Goal: Complete application form

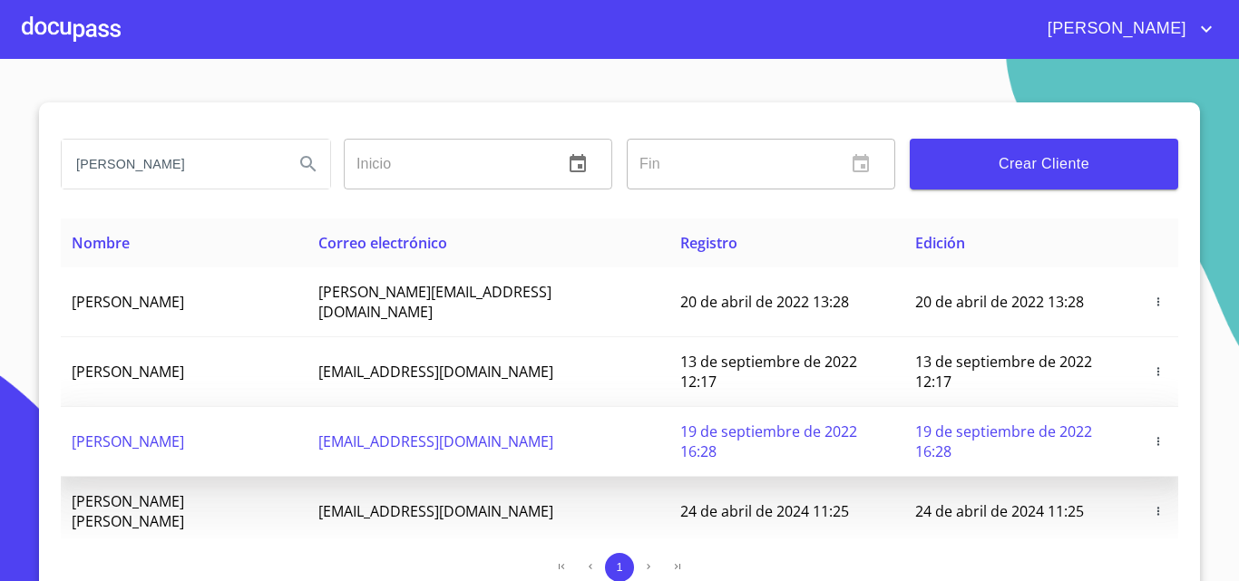
click at [1156, 435] on icon "button" at bounding box center [1158, 441] width 13 height 13
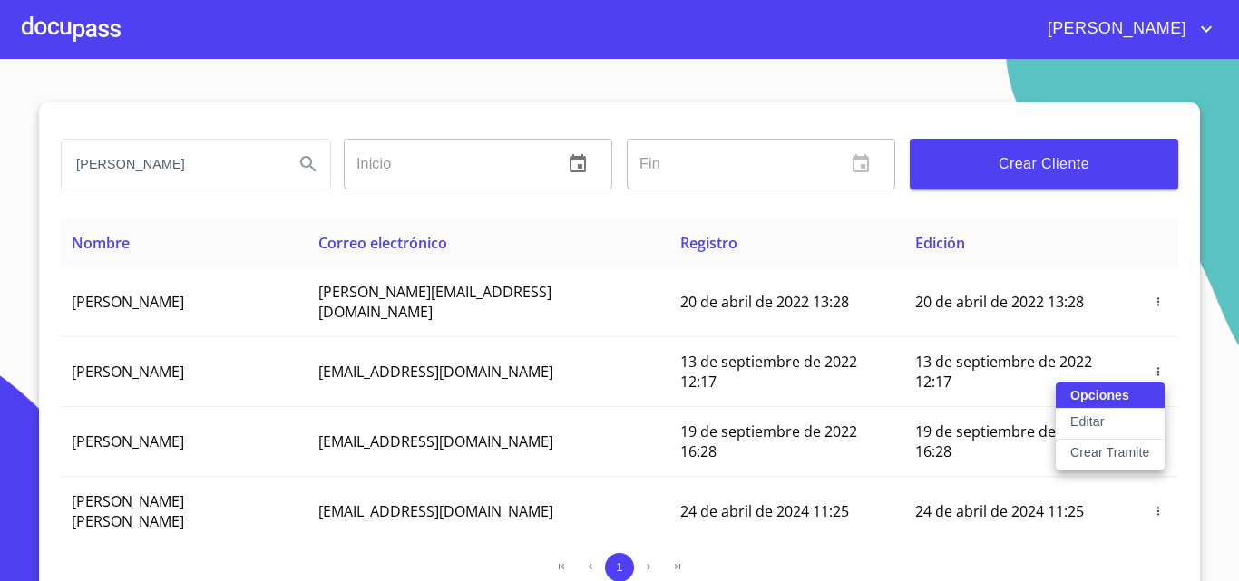
click at [1094, 452] on p "Crear Tramite" at bounding box center [1110, 452] width 80 height 18
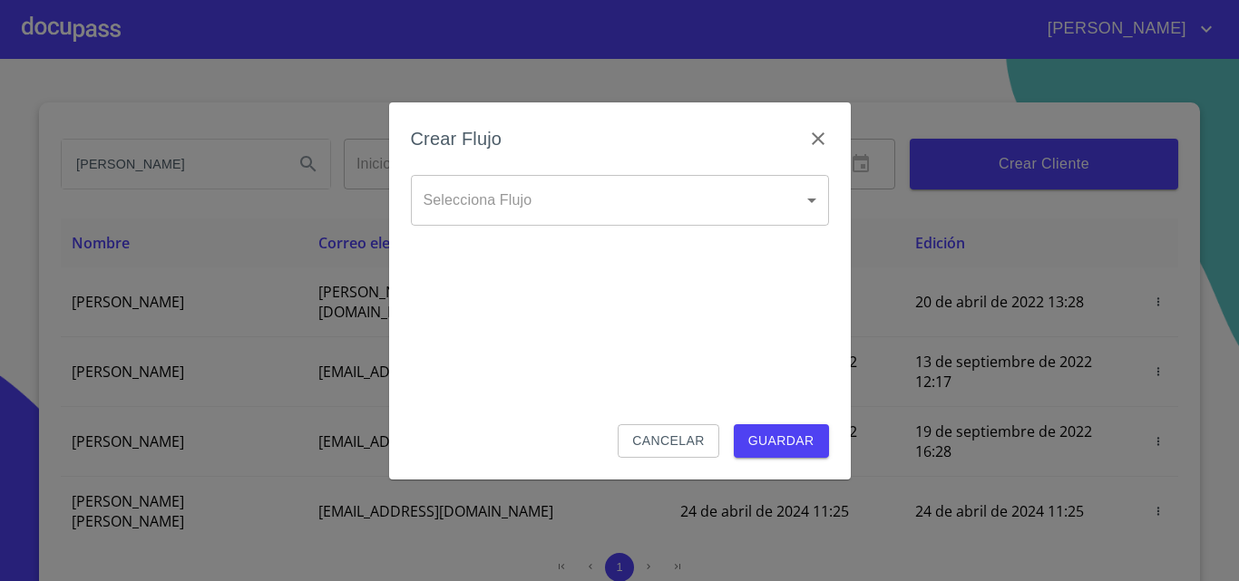
click at [714, 200] on body "[PERSON_NAME] ​ Fin ​ Crear Cliente Nombre Correo electrónico Registro Edición …" at bounding box center [619, 290] width 1239 height 581
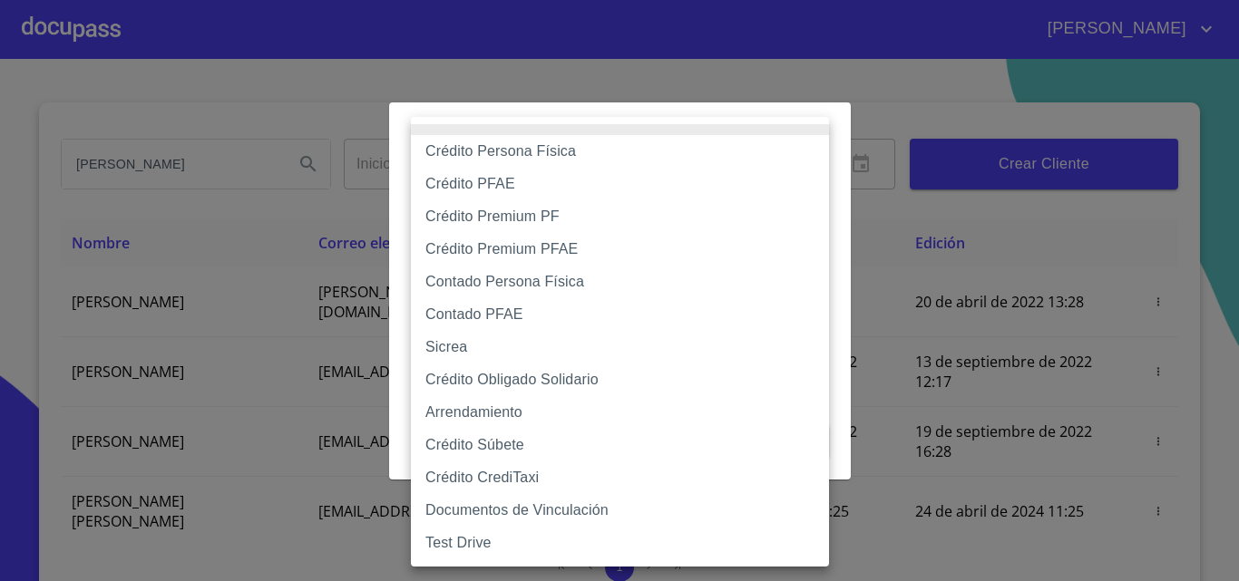
click at [488, 272] on li "Contado Persona Física" at bounding box center [620, 282] width 418 height 33
type input "60bf975b0d9865ccc2471536"
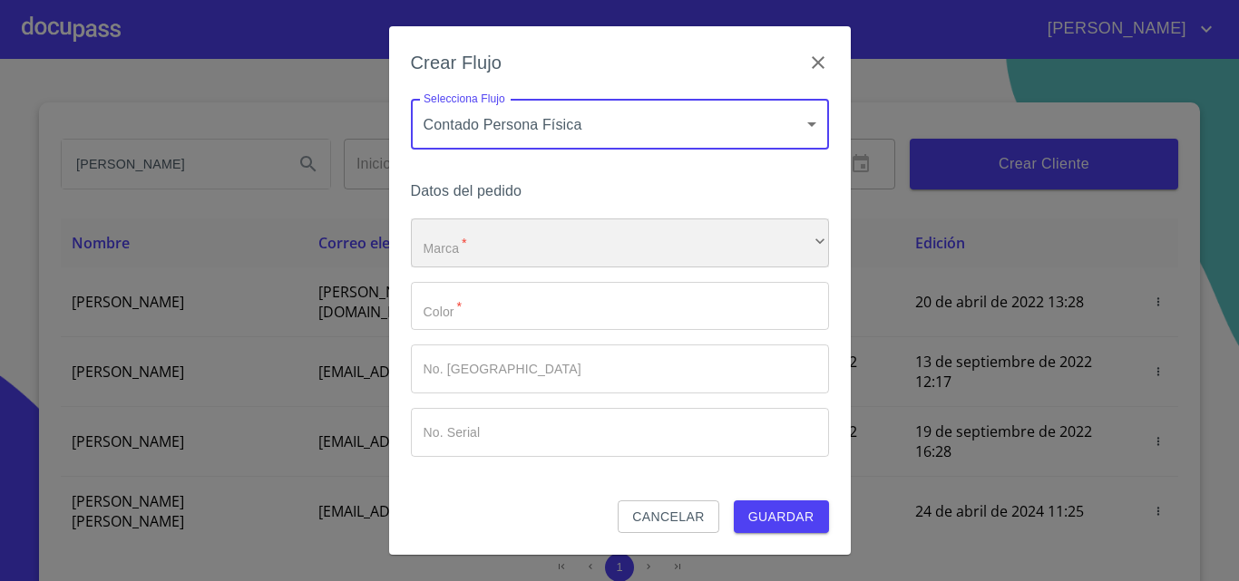
click at [463, 246] on div "​" at bounding box center [620, 243] width 418 height 49
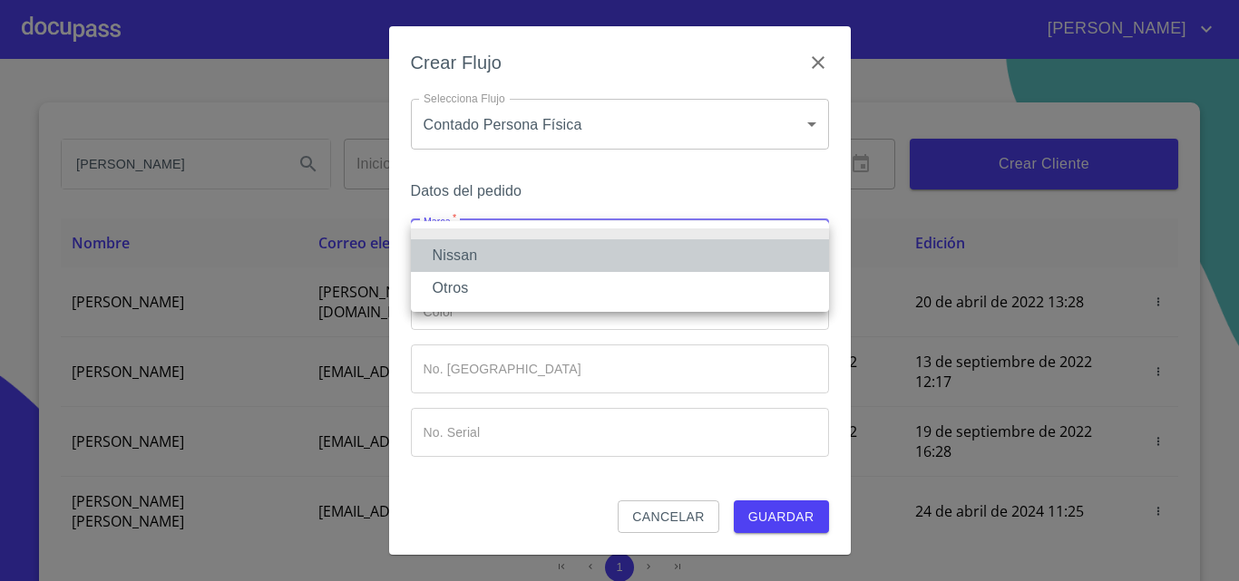
click at [463, 250] on li "Nissan" at bounding box center [620, 255] width 418 height 33
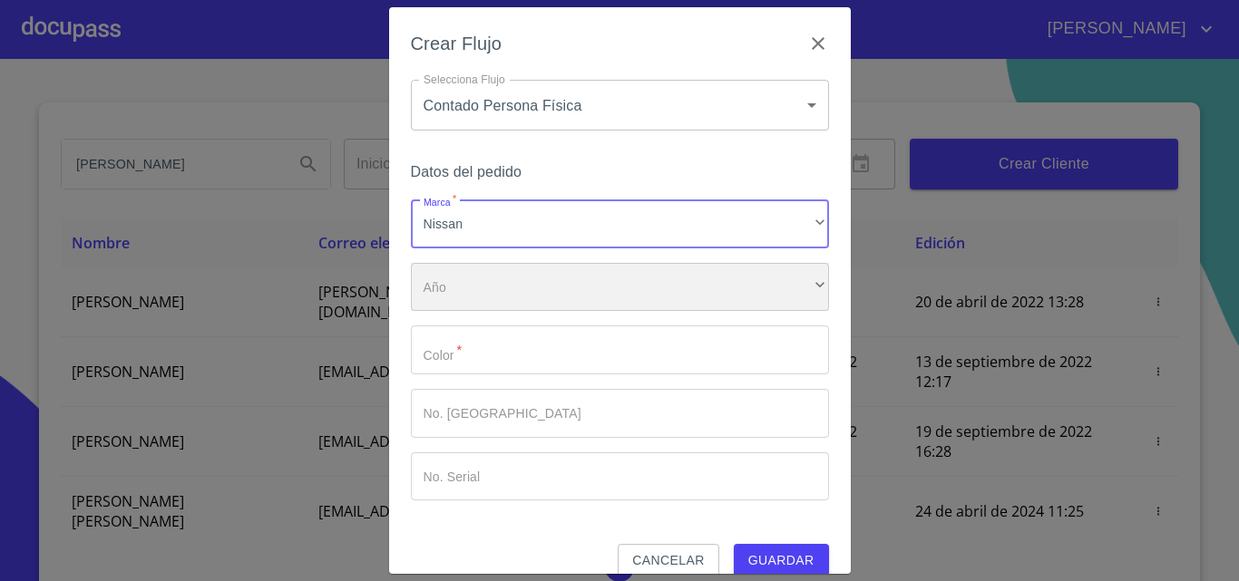
click at [461, 302] on div "​" at bounding box center [620, 287] width 418 height 49
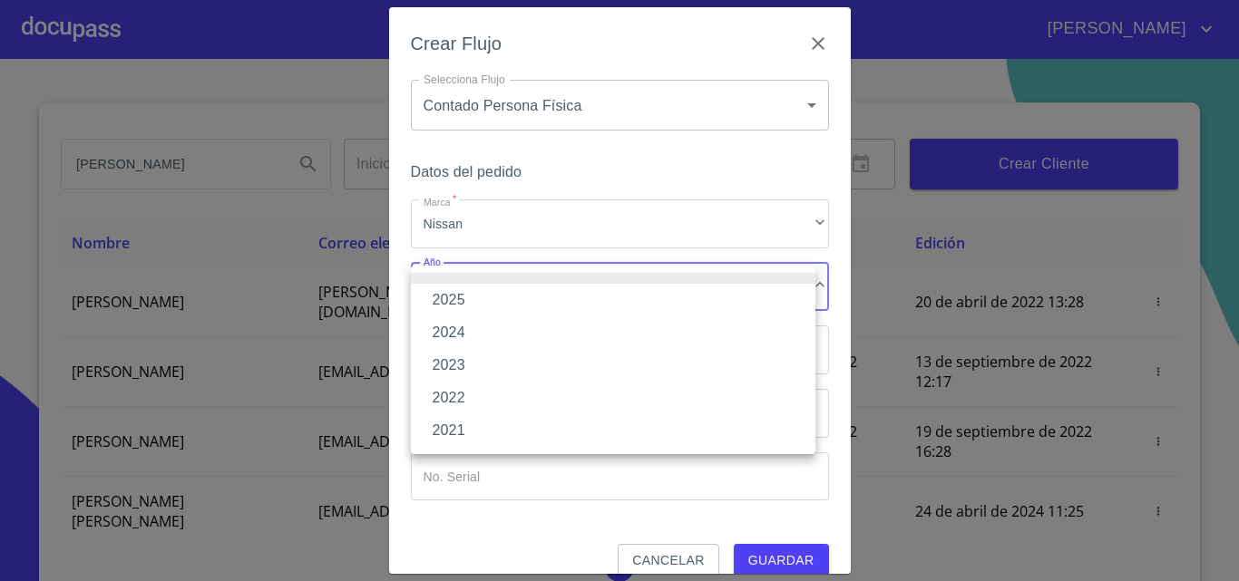
click at [461, 313] on li "2025" at bounding box center [613, 300] width 404 height 33
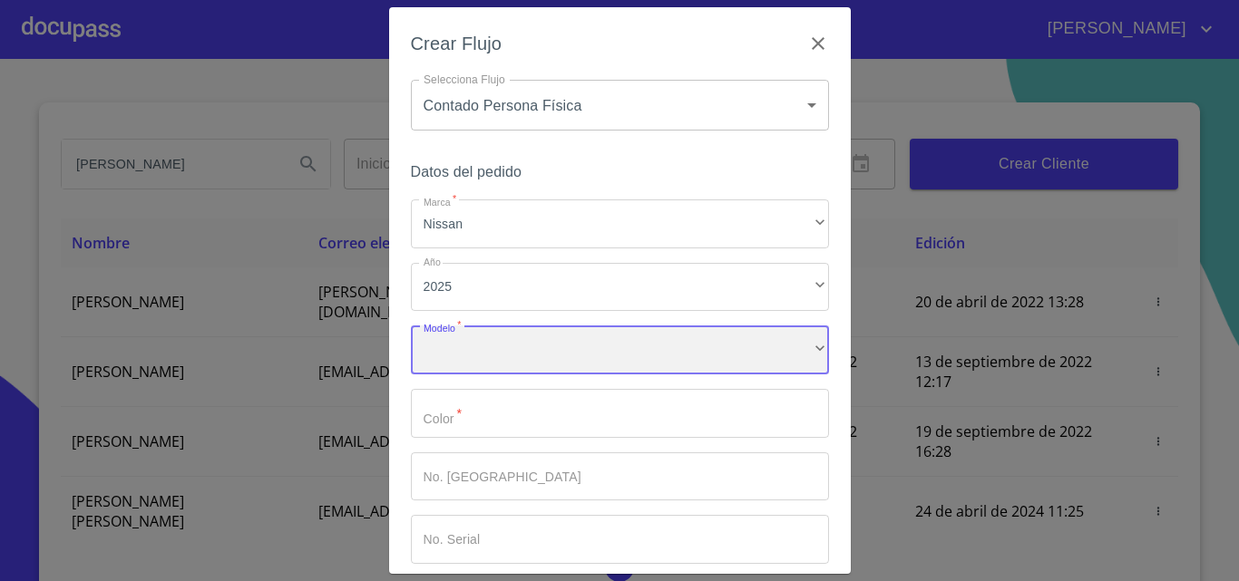
click at [464, 346] on div "​" at bounding box center [620, 350] width 418 height 49
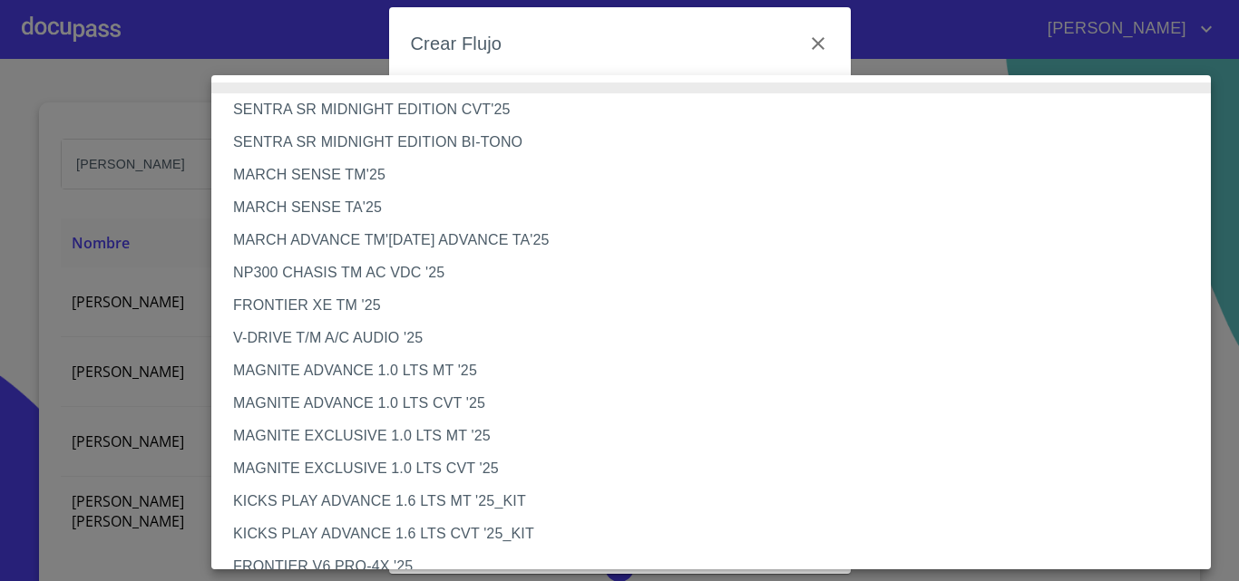
click at [464, 360] on li "MAGNITE ADVANCE 1.0 LTS MT '25" at bounding box center [717, 371] width 1013 height 33
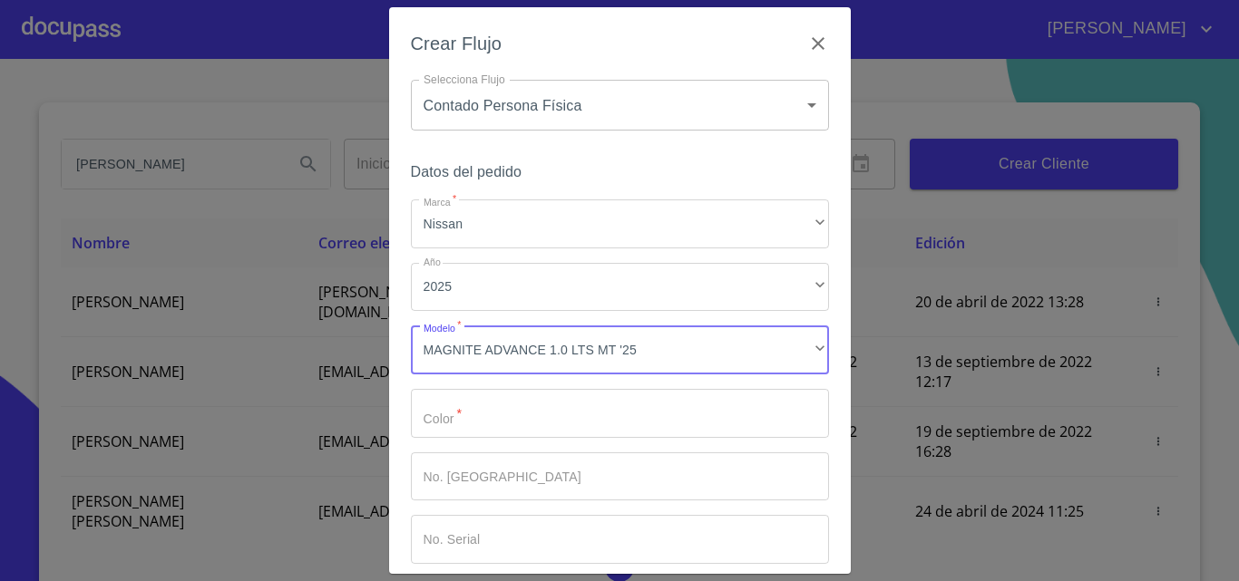
click at [490, 400] on input "Marca   *" at bounding box center [620, 413] width 418 height 49
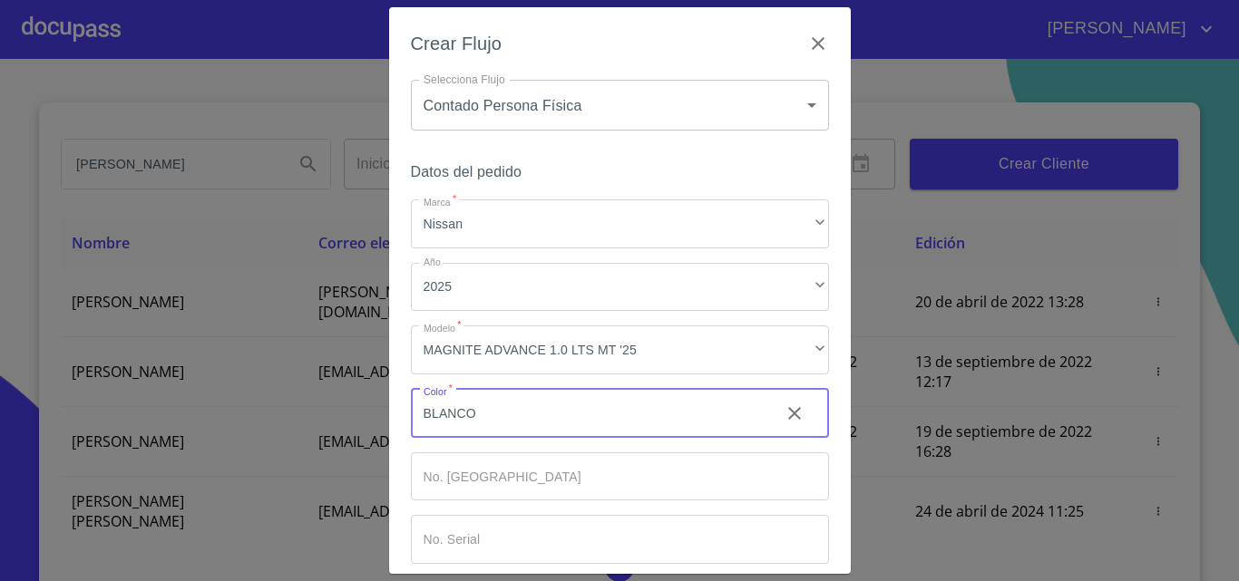
scroll to position [88, 0]
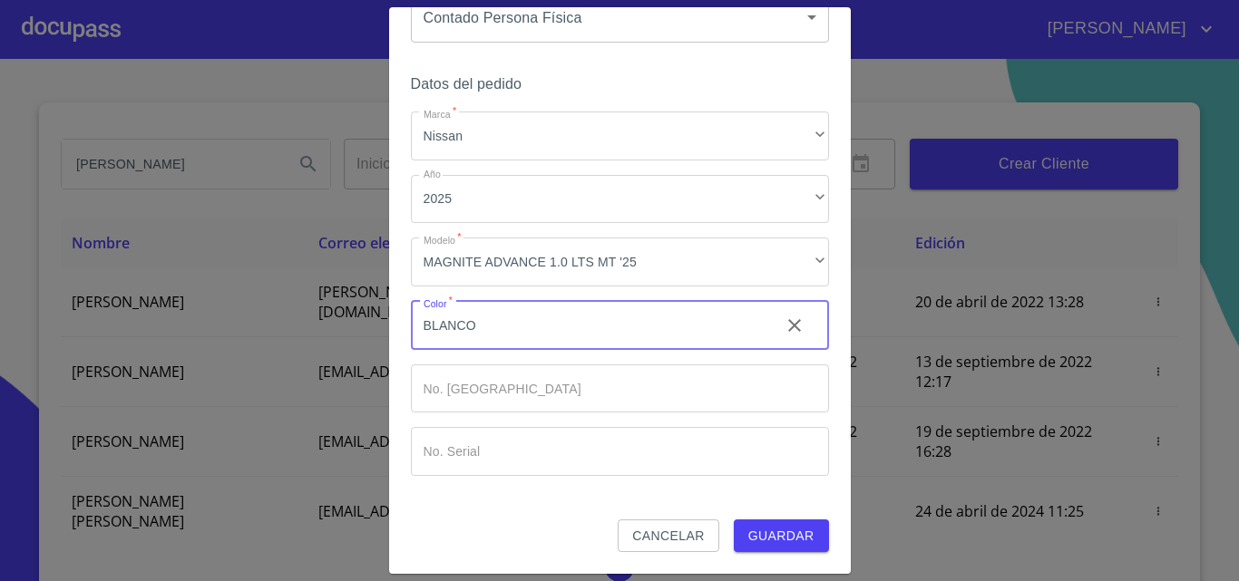
type input "BLANCO"
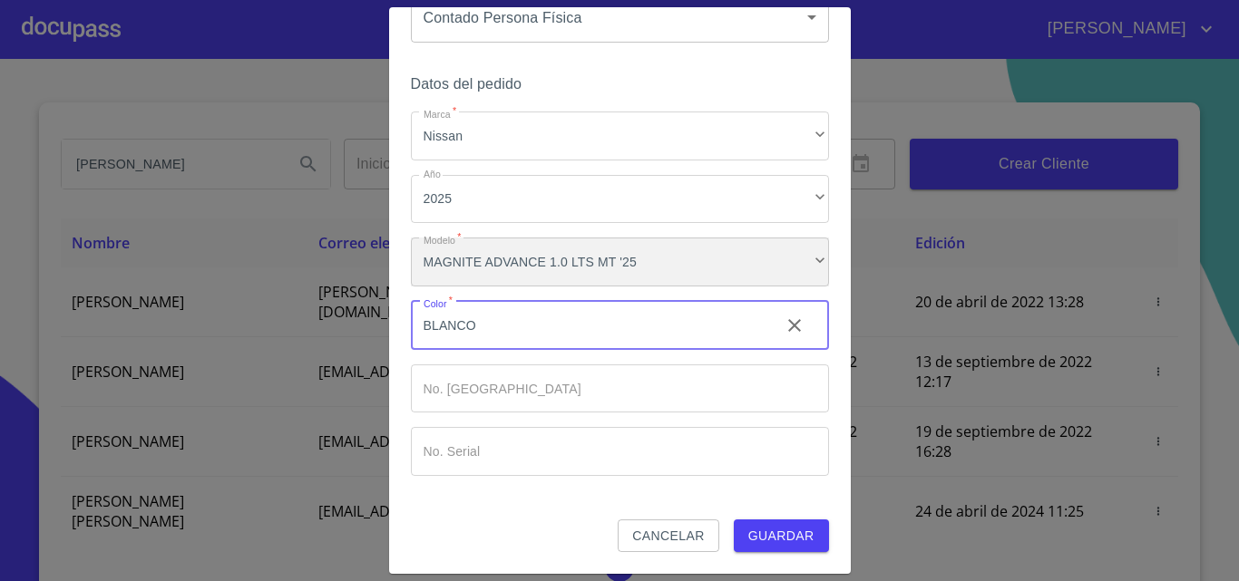
click at [653, 249] on div "MAGNITE ADVANCE 1.0 LTS MT '25" at bounding box center [620, 262] width 418 height 49
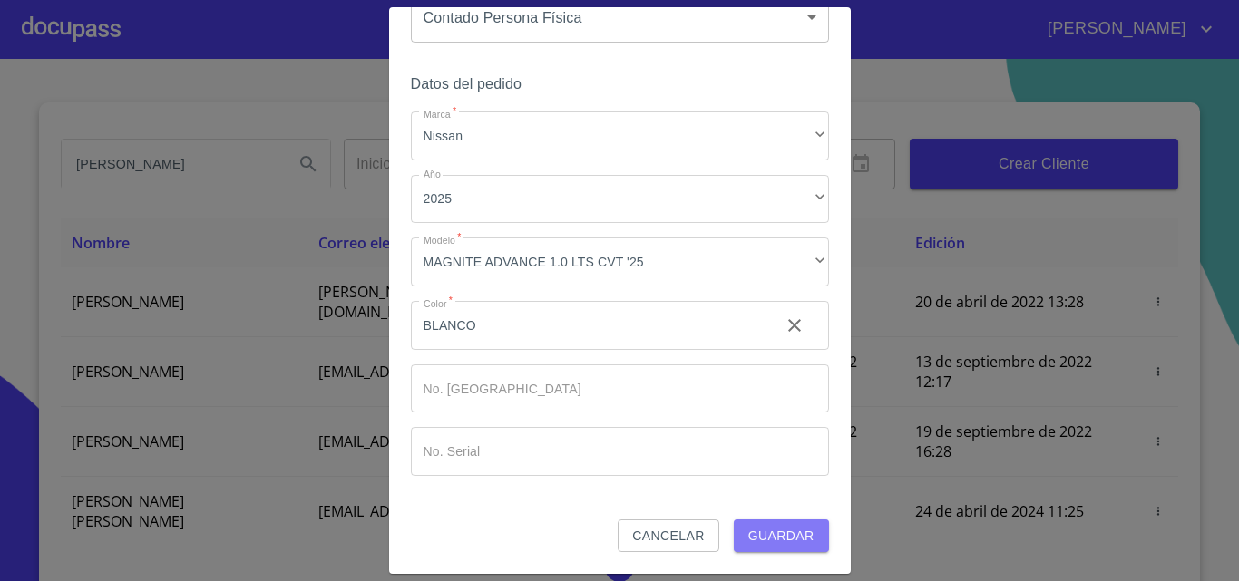
click at [765, 539] on span "Guardar" at bounding box center [781, 536] width 66 height 23
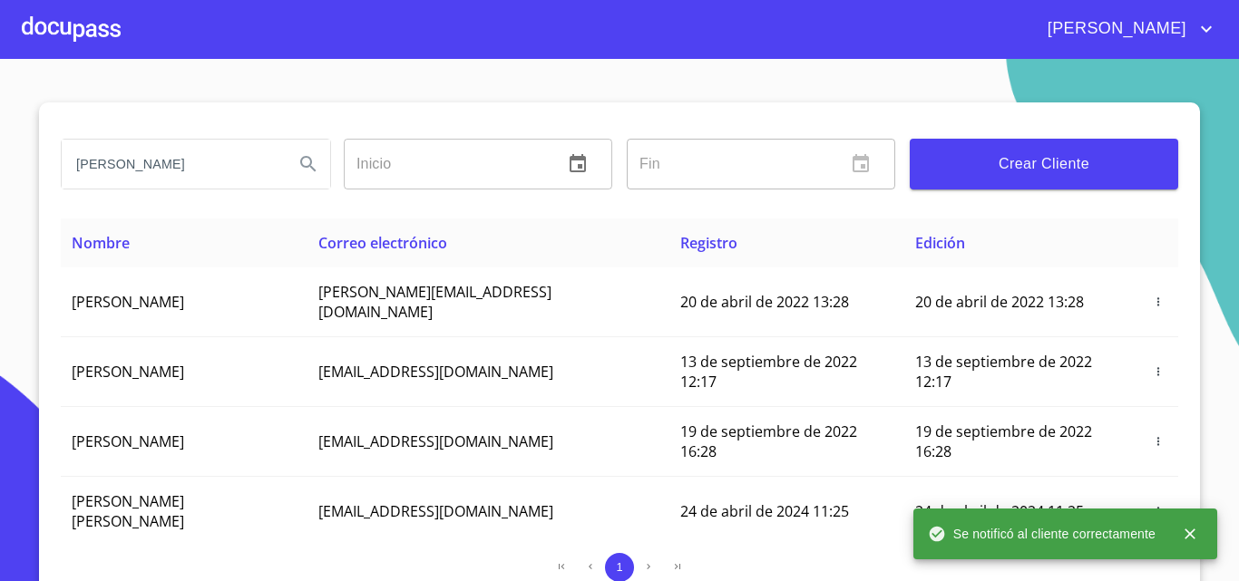
click at [105, 41] on div at bounding box center [71, 29] width 99 height 58
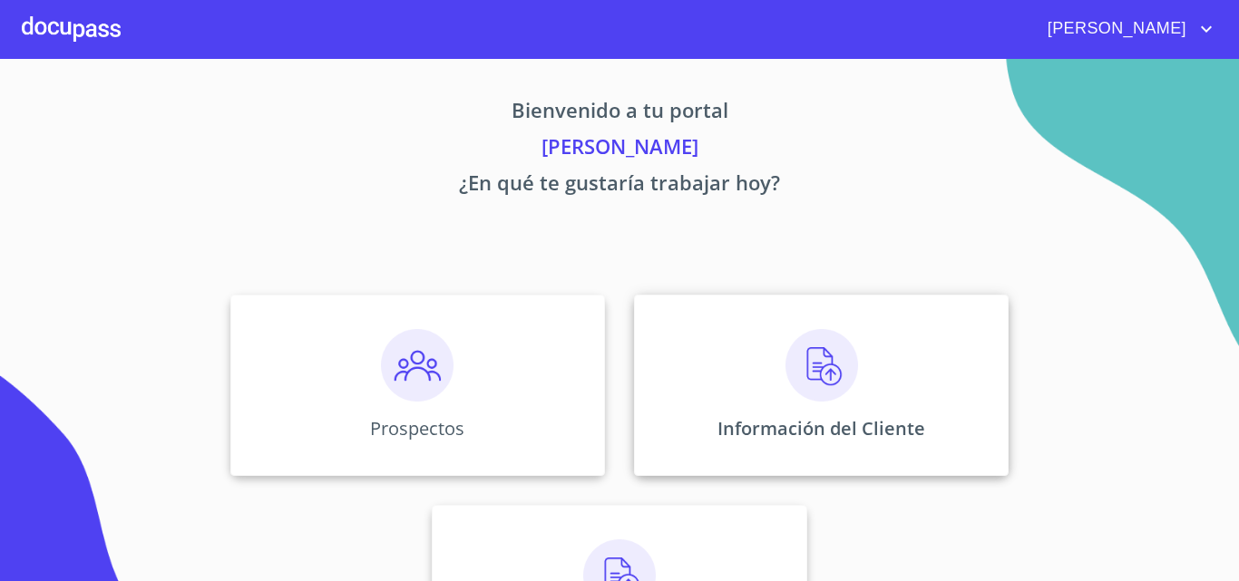
click at [789, 422] on p "Información del Cliente" at bounding box center [821, 428] width 208 height 24
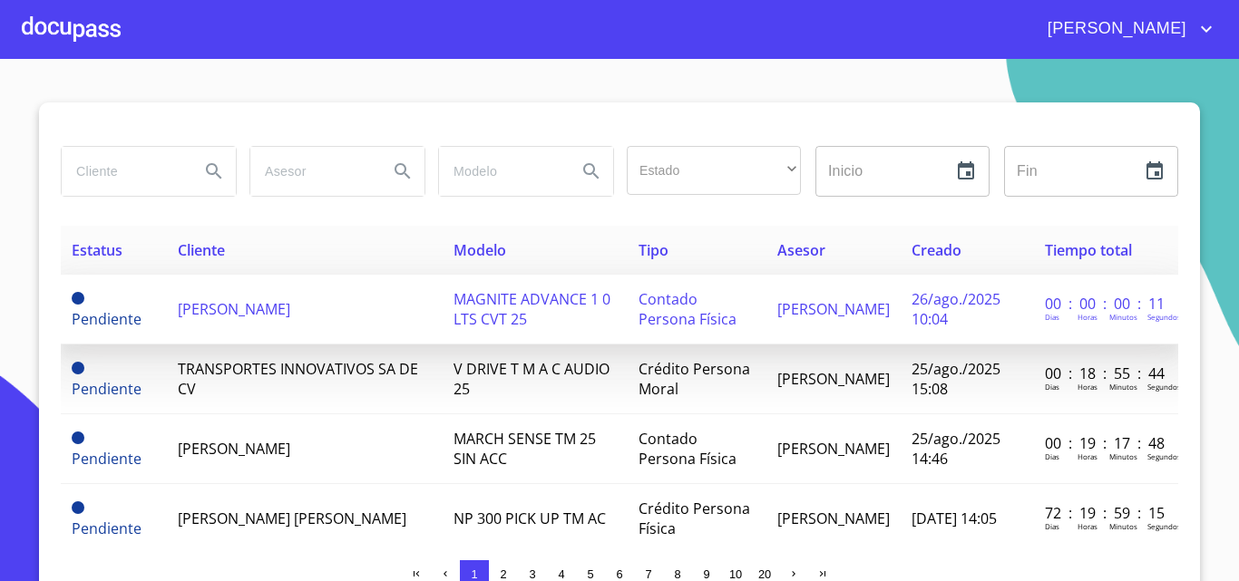
click at [268, 297] on td "[PERSON_NAME]" at bounding box center [305, 310] width 276 height 70
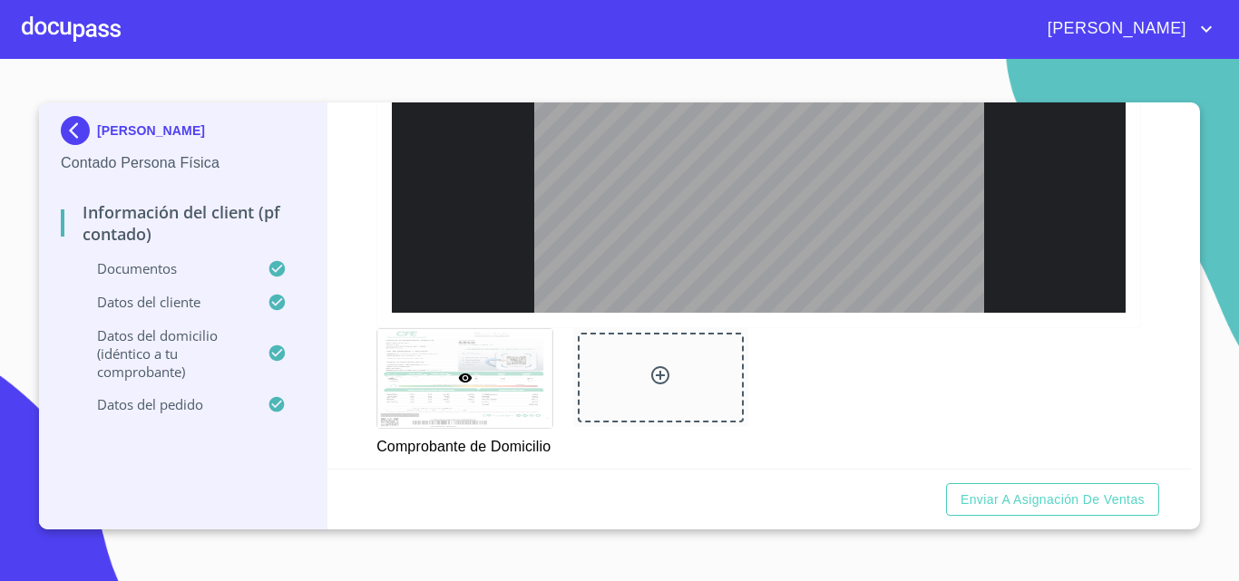
scroll to position [907, 0]
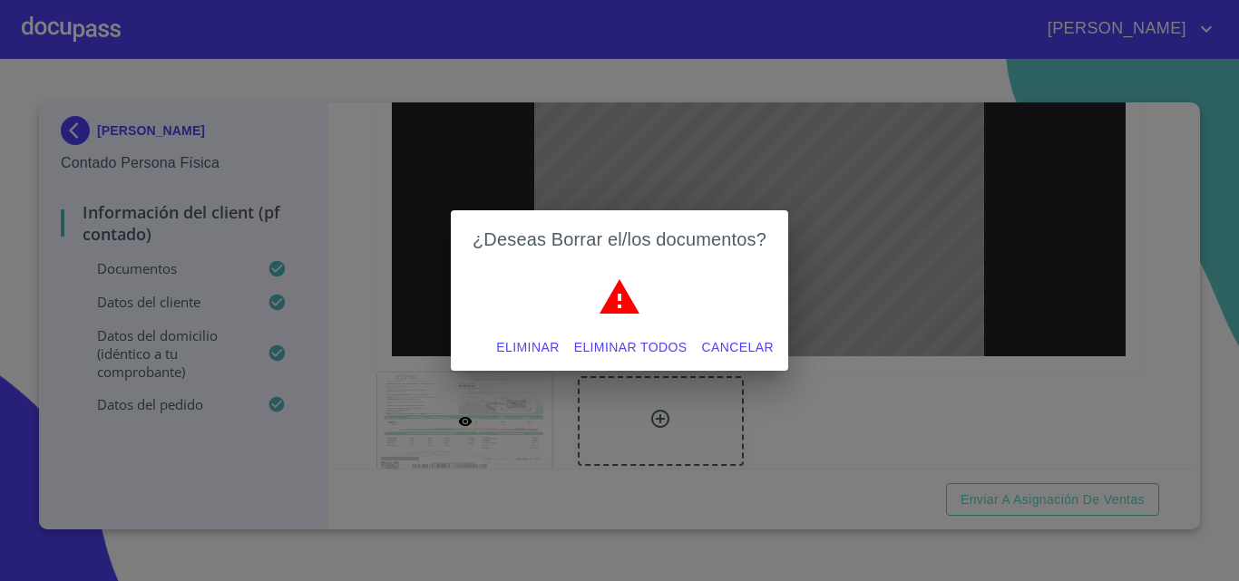
click at [503, 350] on span "Eliminar" at bounding box center [527, 347] width 63 height 23
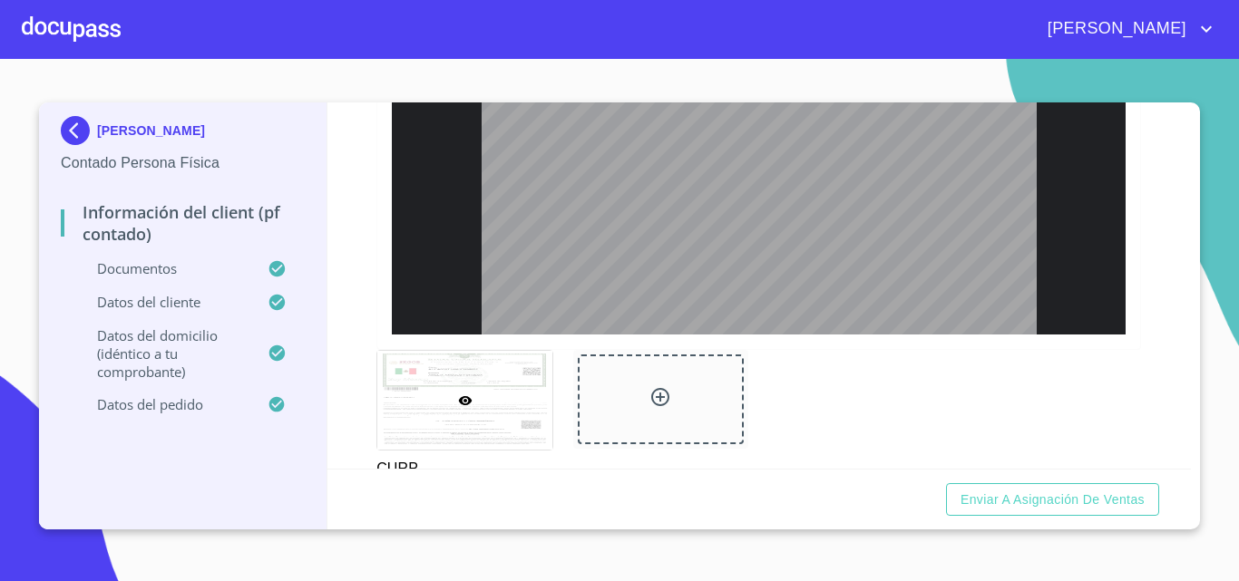
scroll to position [67, 0]
drag, startPoint x: 632, startPoint y: 378, endPoint x: 785, endPoint y: 384, distance: 153.4
copy span "AUFA600714MJCNNM02"
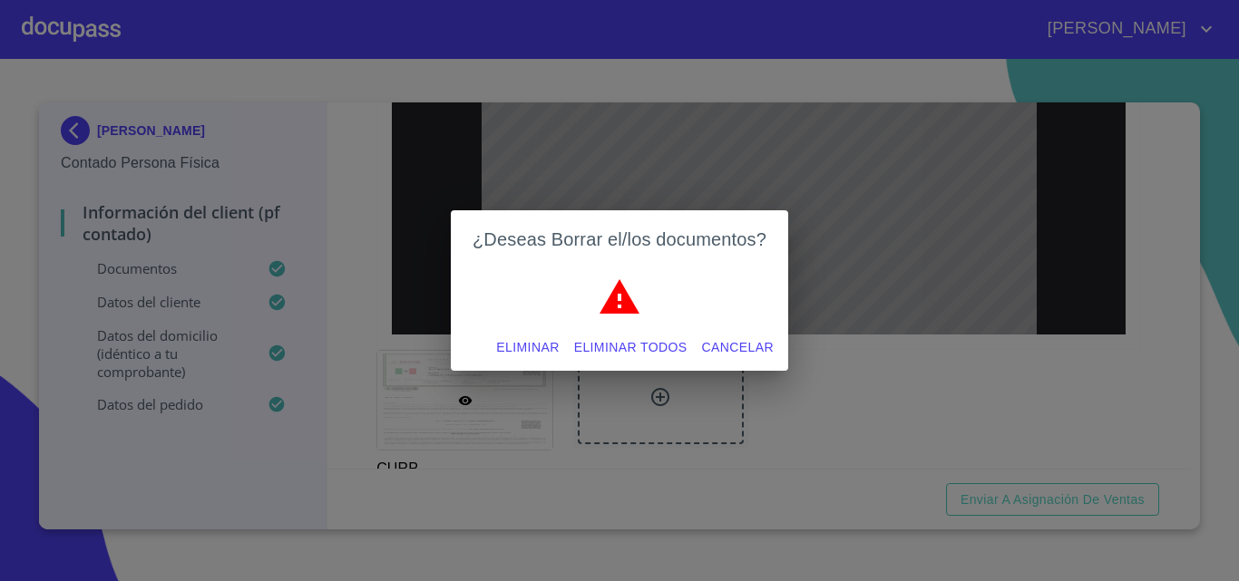
click at [526, 346] on span "Eliminar" at bounding box center [527, 347] width 63 height 23
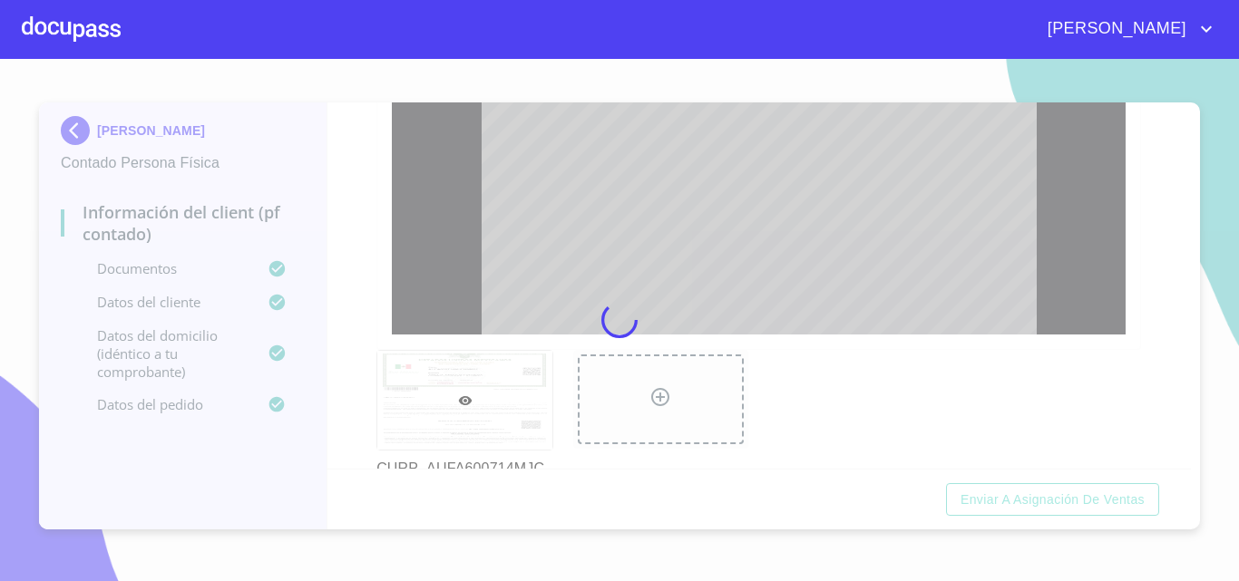
click at [348, 325] on div at bounding box center [619, 320] width 1239 height 522
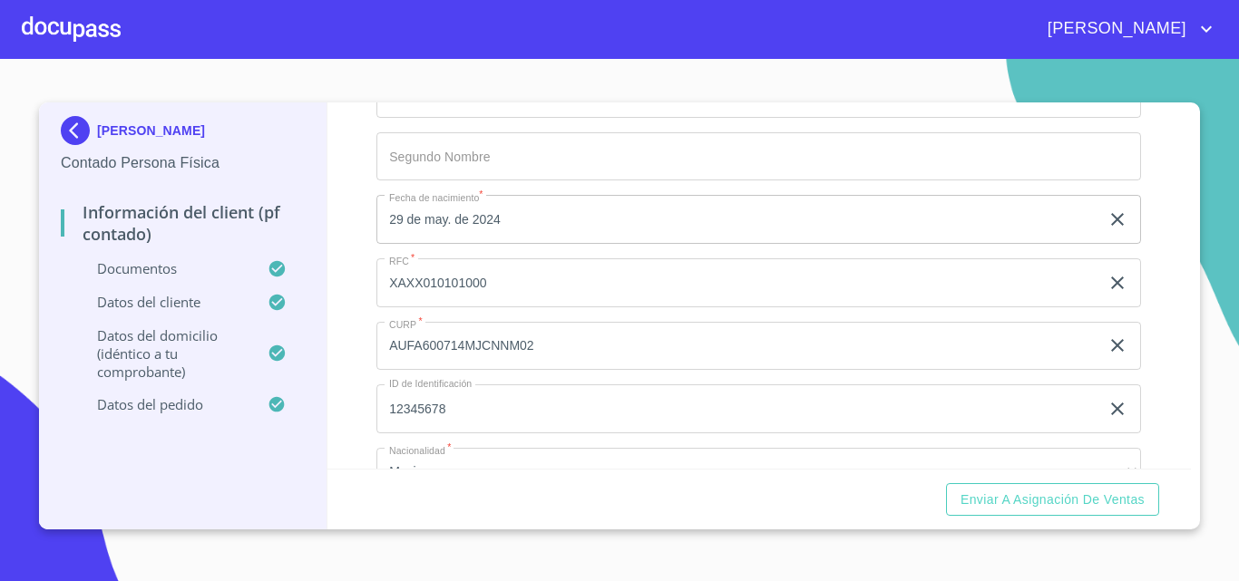
scroll to position [2652, 0]
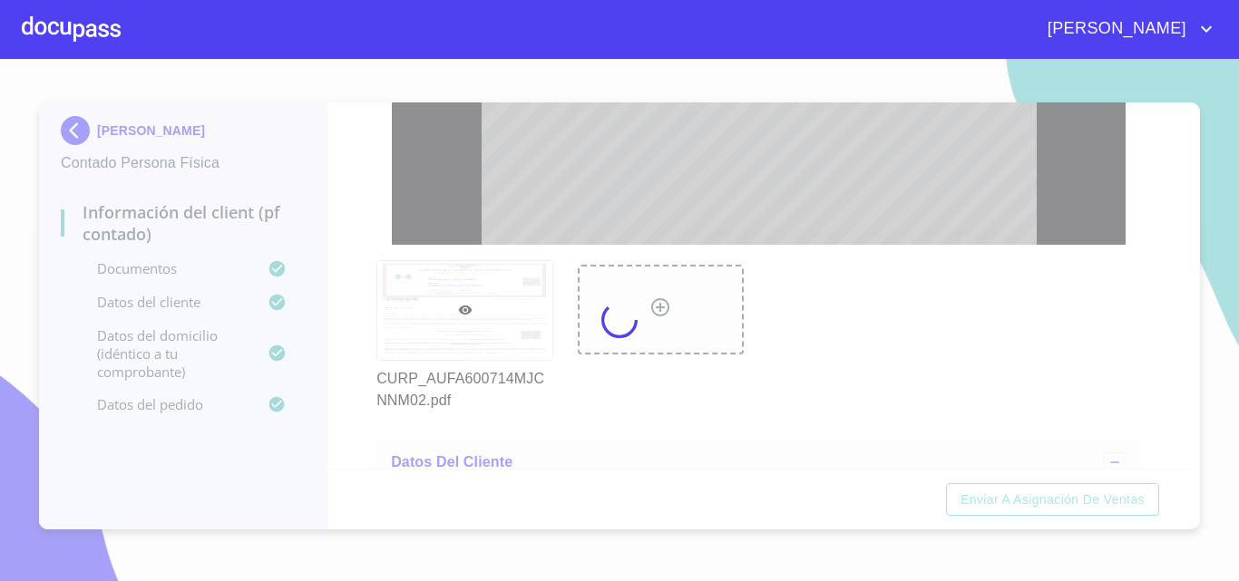
click at [107, 36] on div at bounding box center [71, 29] width 99 height 58
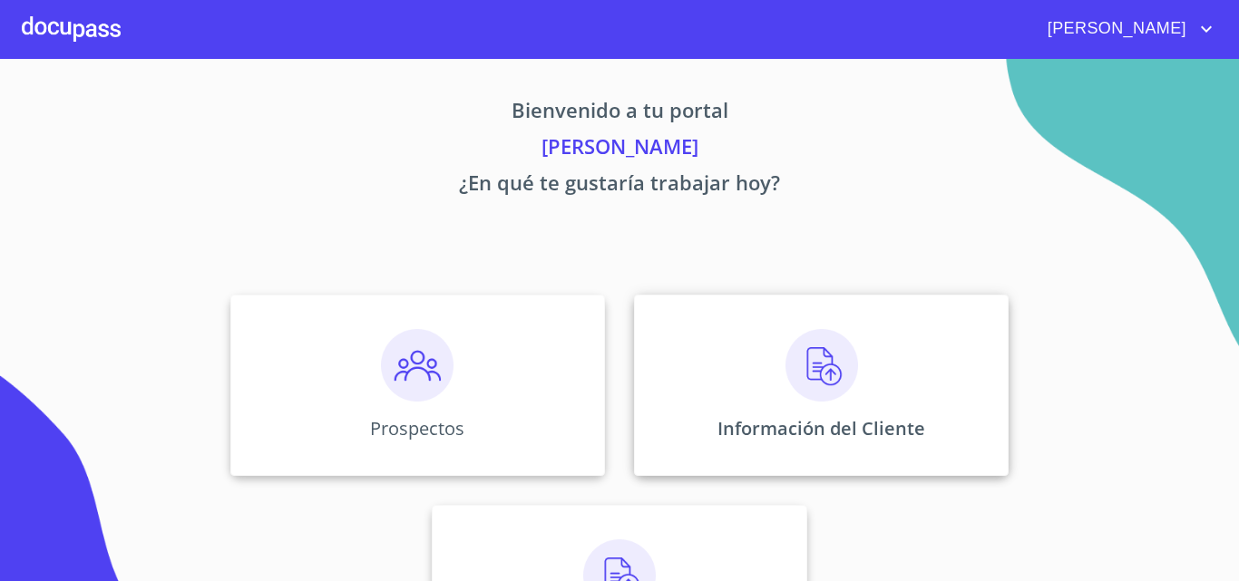
click at [741, 321] on div "Información del Cliente" at bounding box center [821, 385] width 375 height 181
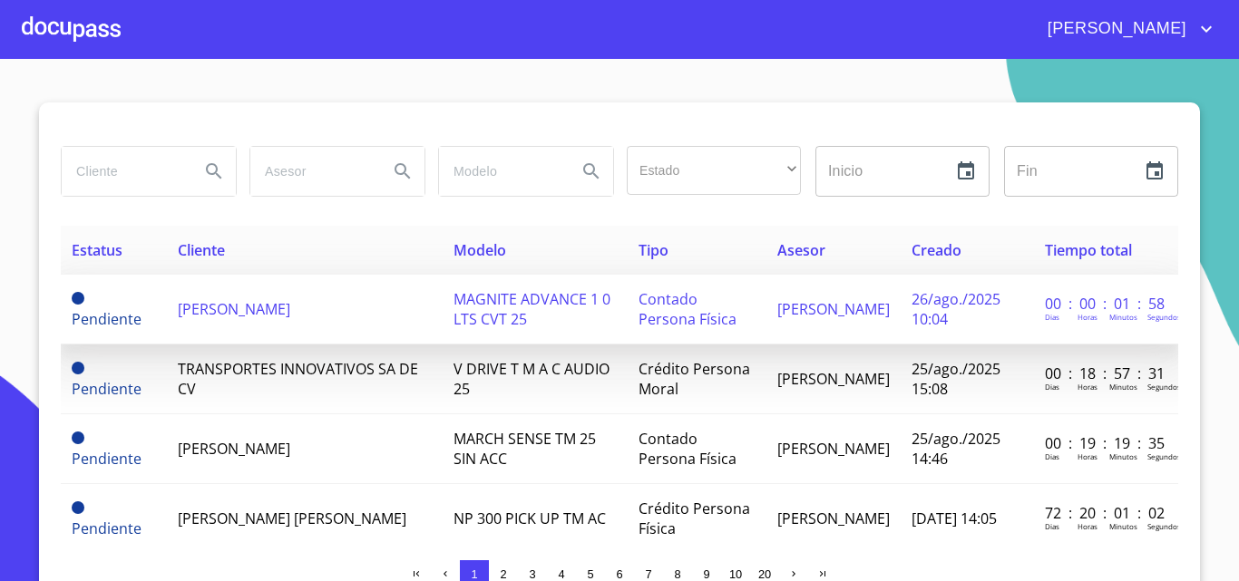
click at [259, 302] on span "[PERSON_NAME]" at bounding box center [234, 309] width 112 height 20
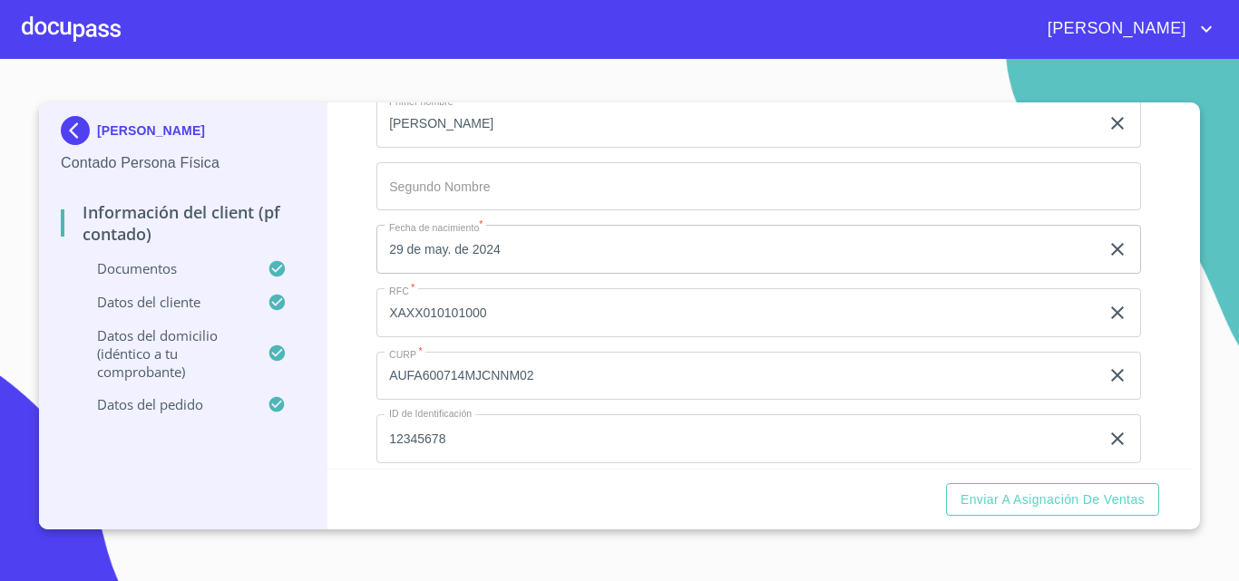
scroll to position [2449, 0]
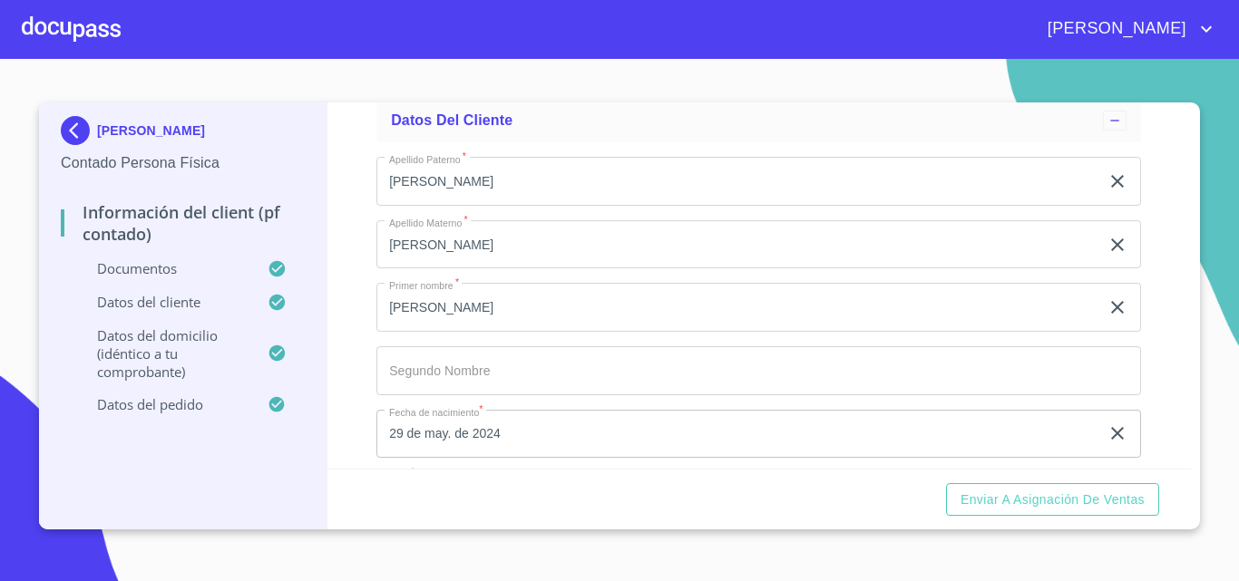
scroll to position [3265, 0]
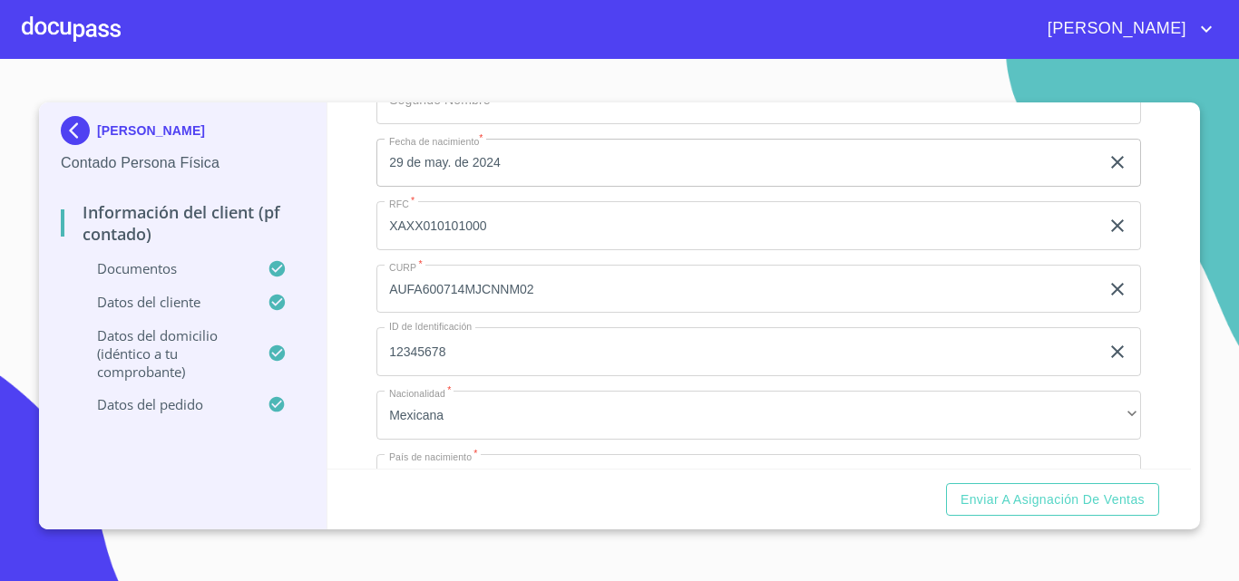
click at [999, 516] on div "Enviar a Asignación de Ventas" at bounding box center [759, 500] width 864 height 62
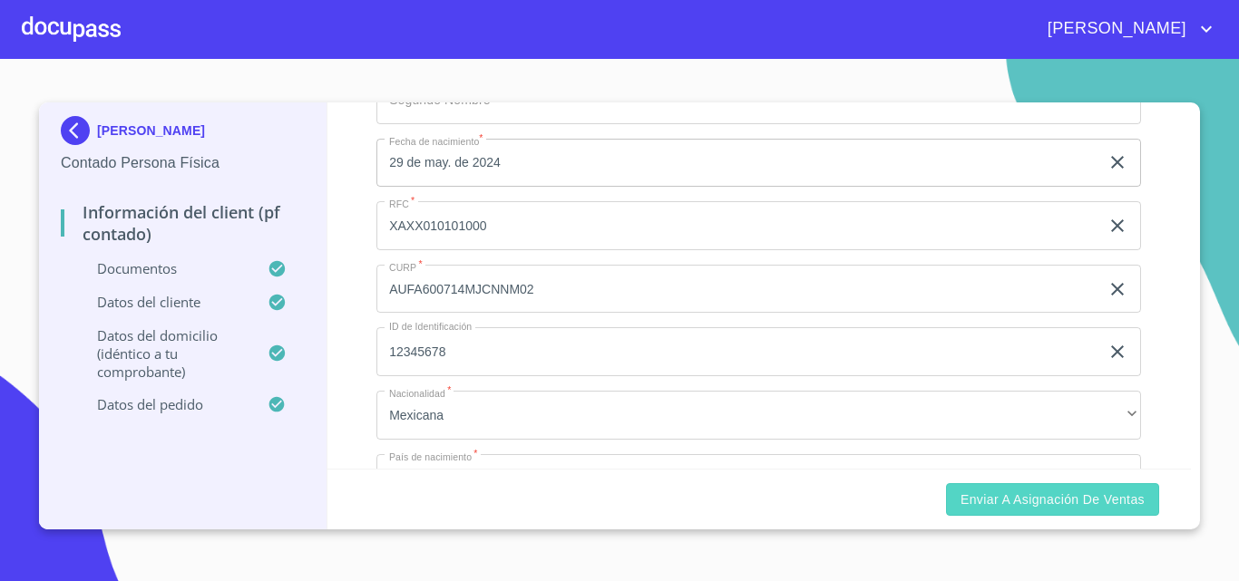
click at [989, 498] on span "Enviar a Asignación de Ventas" at bounding box center [1052, 500] width 184 height 23
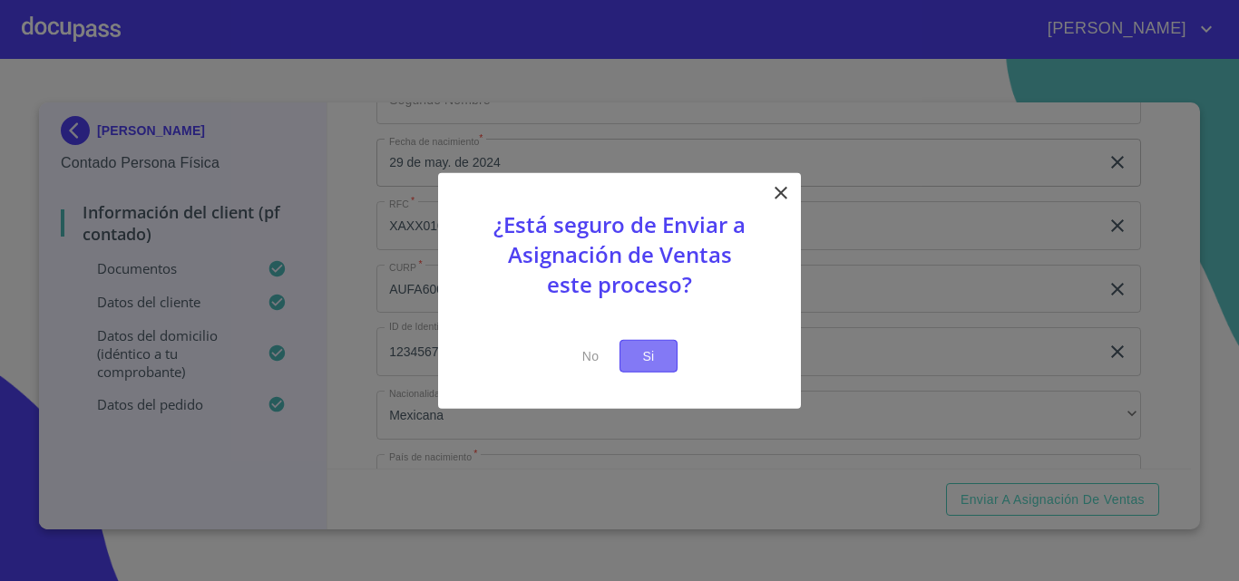
click at [662, 353] on span "Si" at bounding box center [648, 356] width 29 height 23
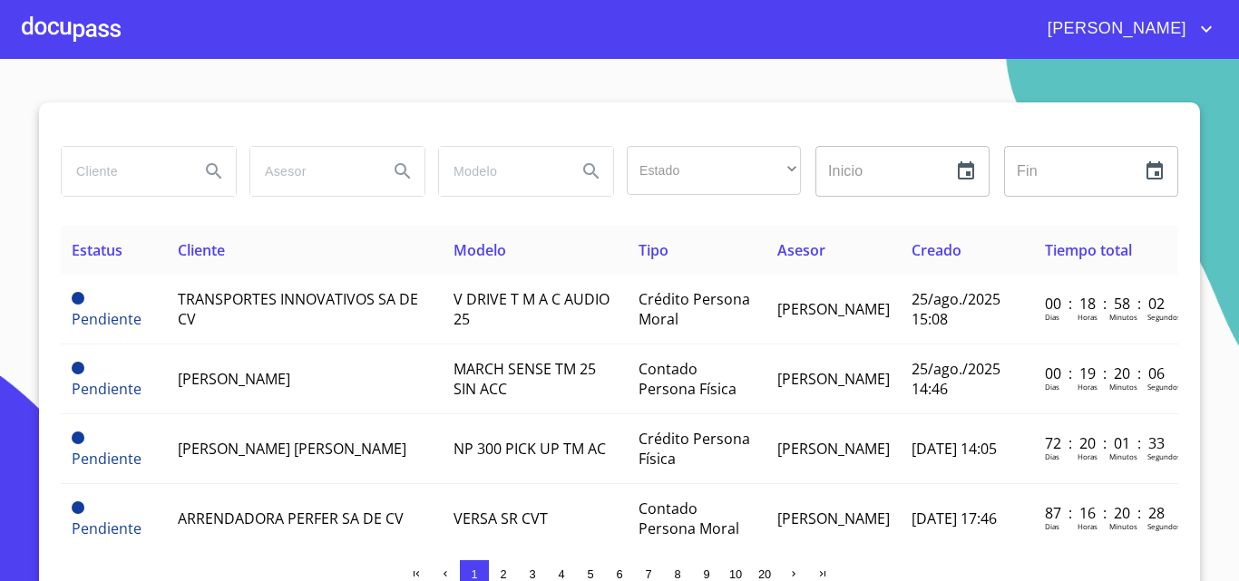
click at [82, 44] on div at bounding box center [71, 29] width 99 height 58
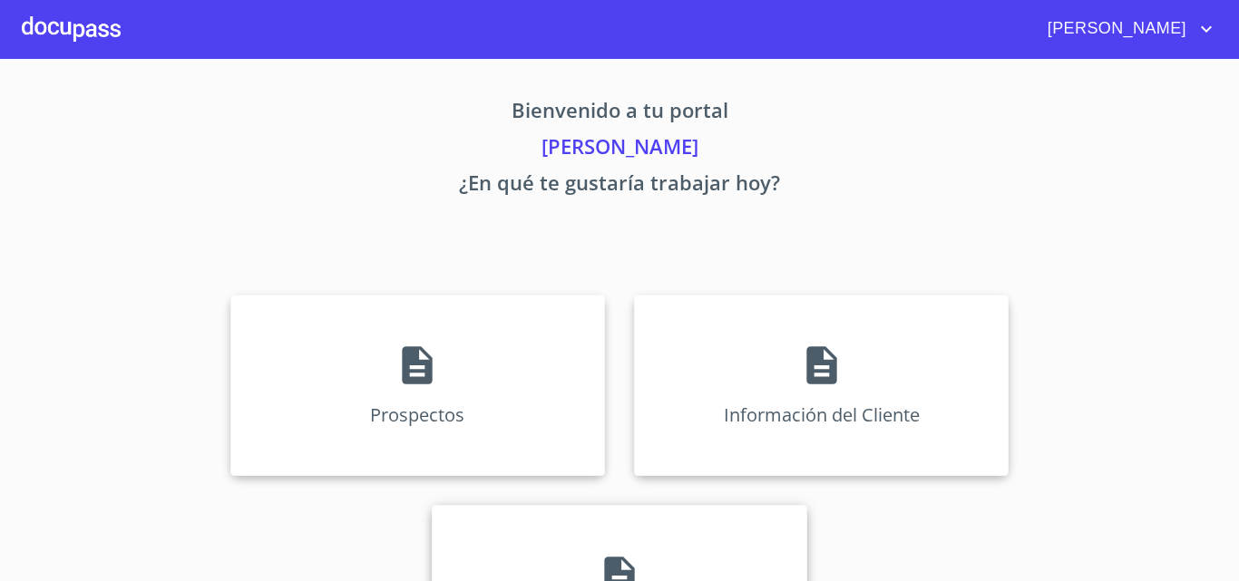
scroll to position [120, 0]
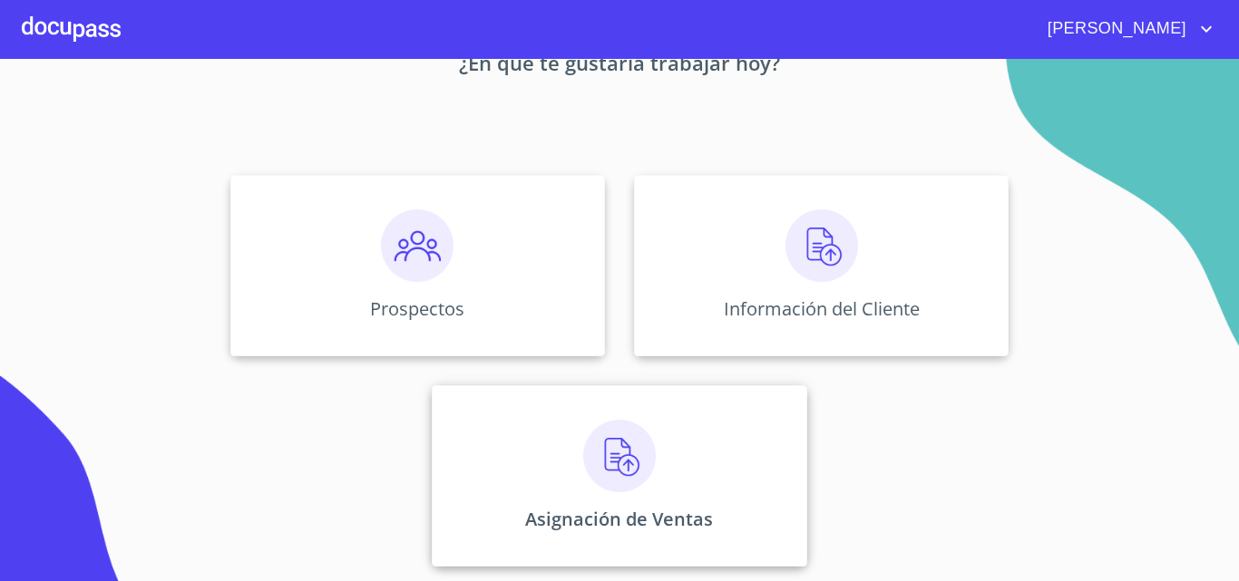
click at [714, 433] on div "Asignación de Ventas" at bounding box center [619, 475] width 375 height 181
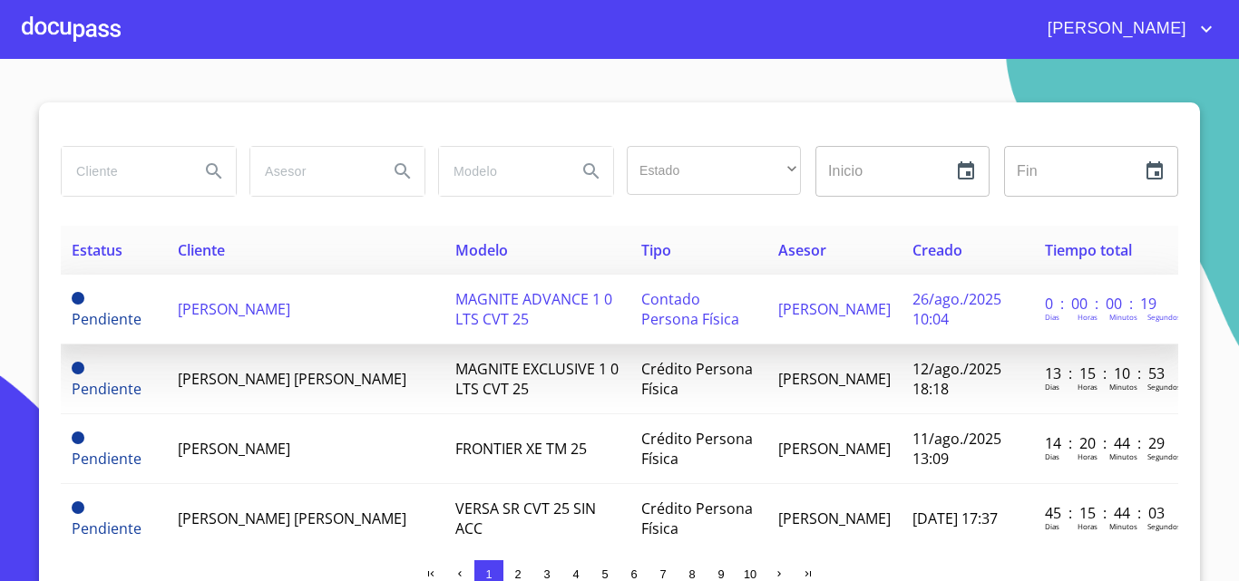
click at [372, 317] on td "[PERSON_NAME]" at bounding box center [306, 310] width 278 height 70
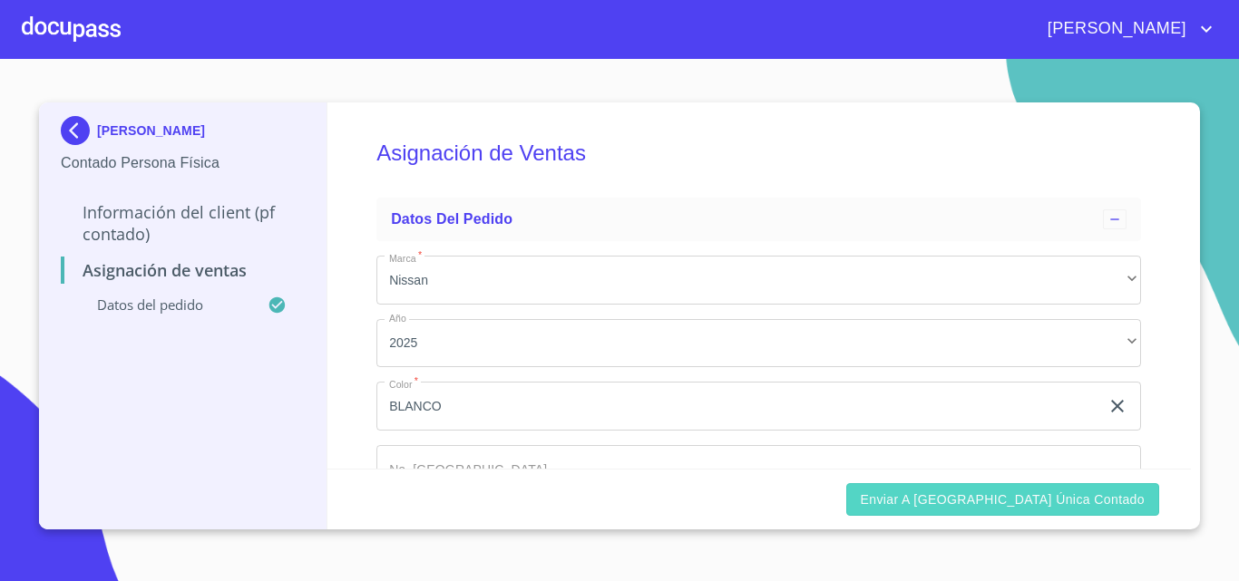
click at [983, 509] on span "Enviar a [GEOGRAPHIC_DATA] única contado" at bounding box center [1003, 500] width 285 height 23
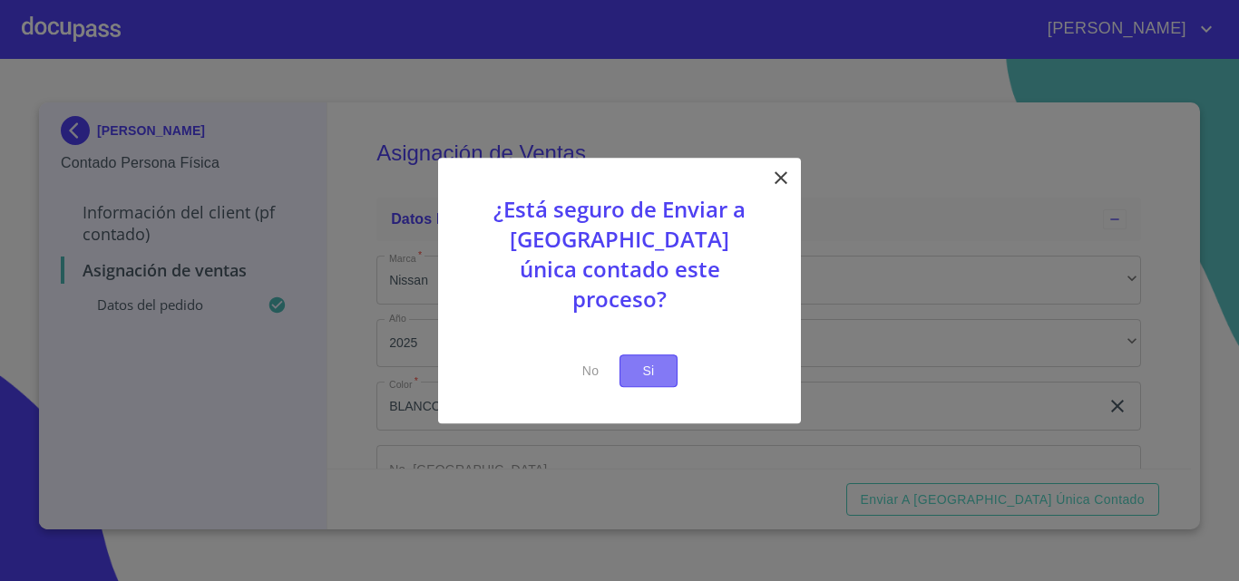
click at [642, 360] on span "Si" at bounding box center [648, 371] width 29 height 23
